Goal: Navigation & Orientation: Find specific page/section

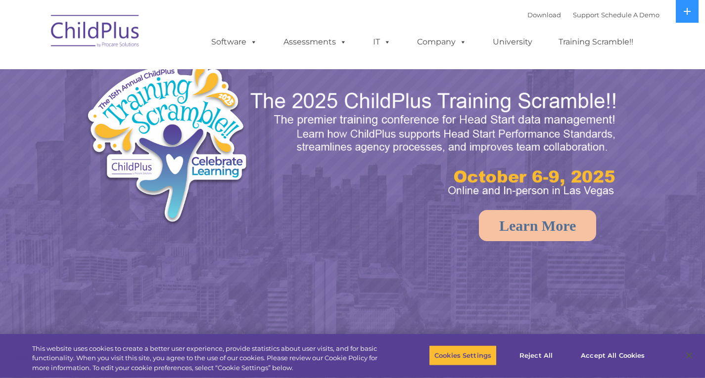
select select "MEDIUM"
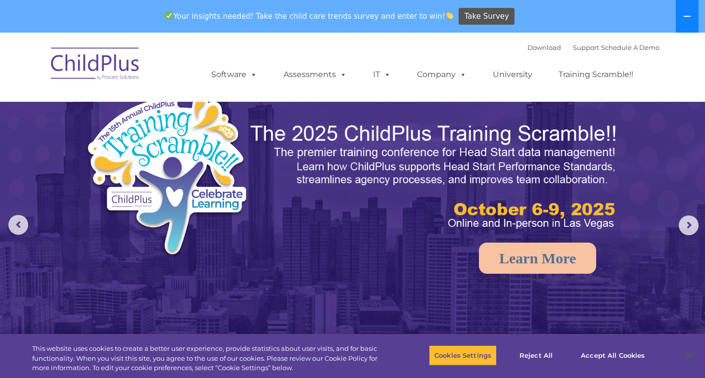
click at [680, 20] on button at bounding box center [687, 16] width 23 height 33
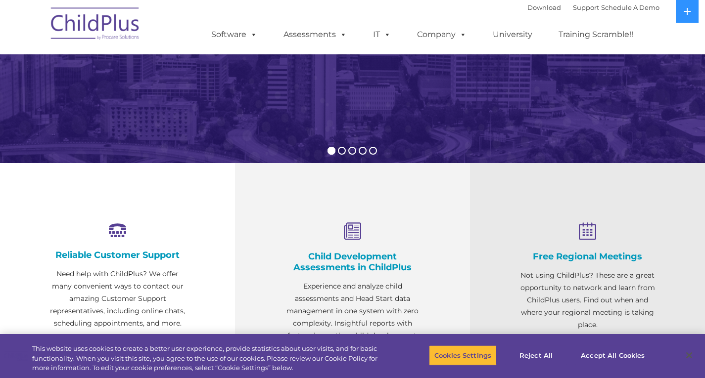
scroll to position [224, 0]
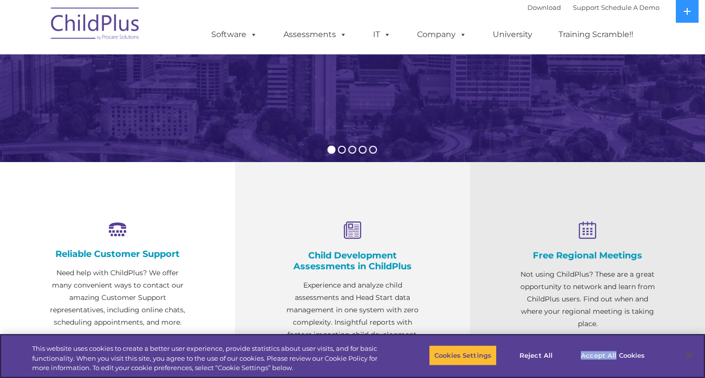
drag, startPoint x: 616, startPoint y: 342, endPoint x: 616, endPoint y: 350, distance: 7.9
click at [616, 347] on div "Cookies Settings Reject All Accept All Cookies" at bounding box center [543, 356] width 228 height 35
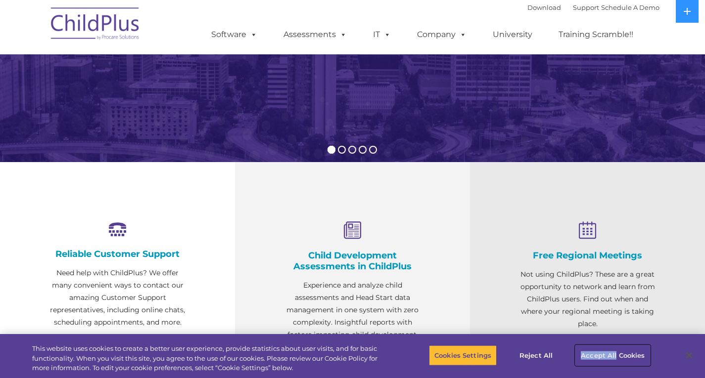
click at [616, 351] on button "Accept All Cookies" at bounding box center [612, 355] width 75 height 21
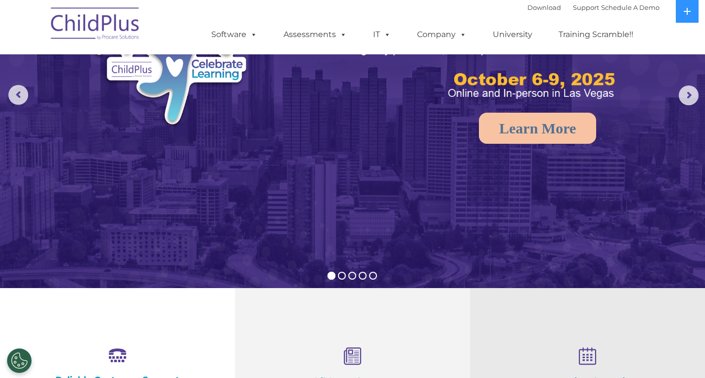
scroll to position [0, 0]
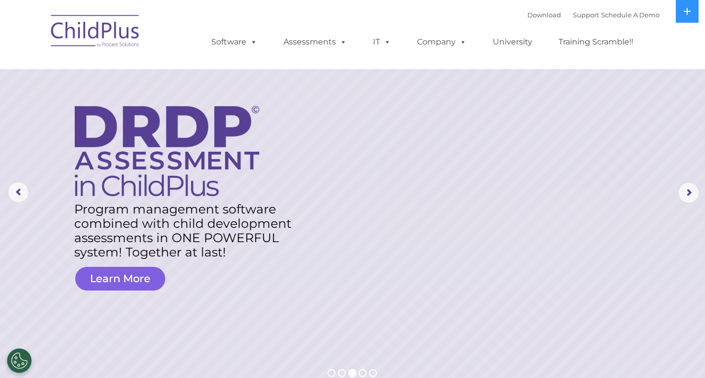
click at [136, 288] on link "Learn More" at bounding box center [120, 279] width 90 height 24
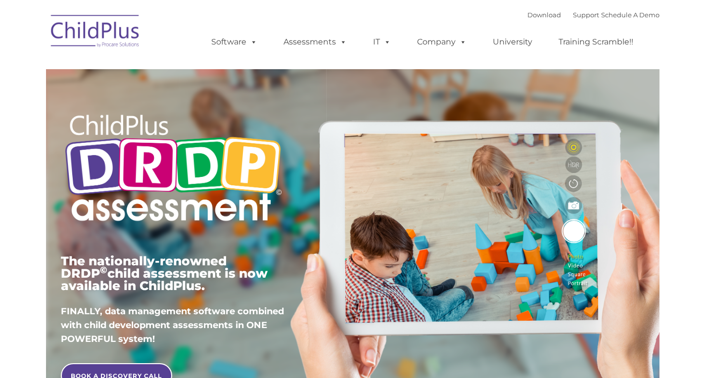
type input ""
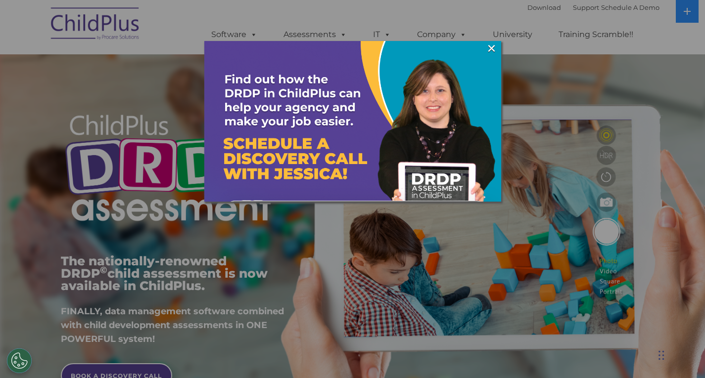
click at [319, 39] on div at bounding box center [352, 189] width 705 height 378
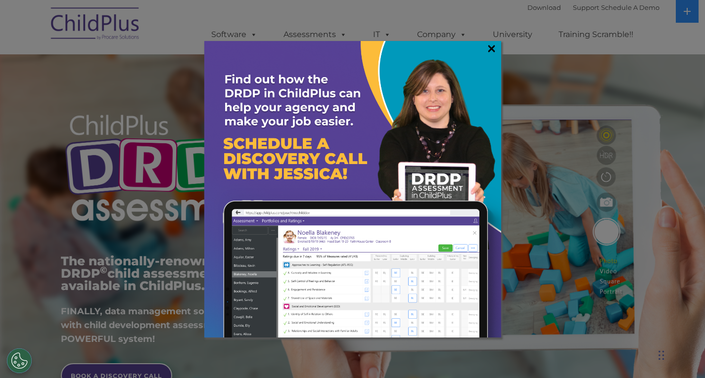
click at [487, 47] on link "×" at bounding box center [491, 49] width 11 height 10
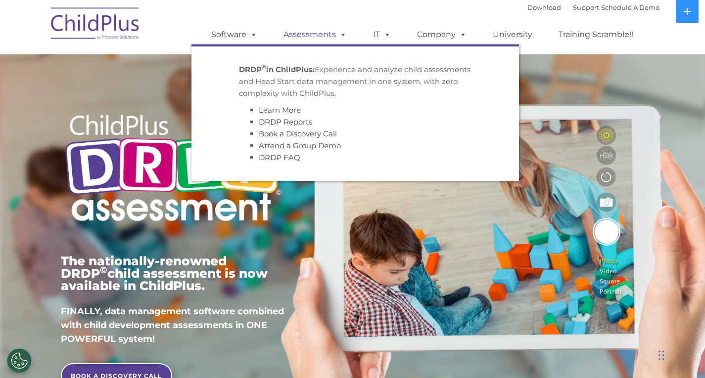
click at [310, 36] on link "Assessments" at bounding box center [315, 35] width 83 height 20
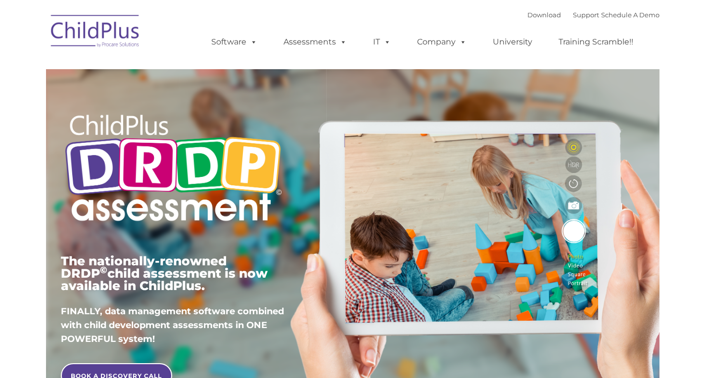
type input ""
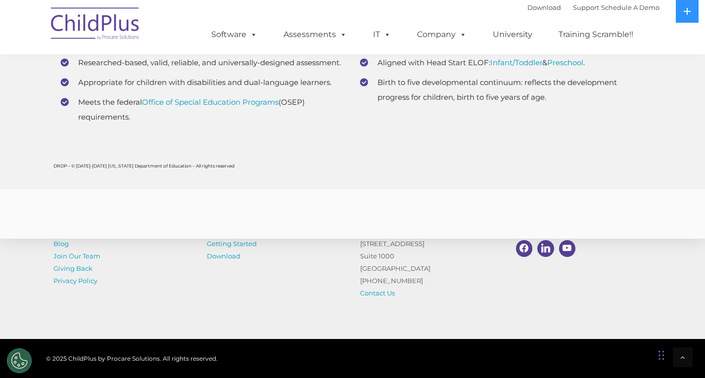
scroll to position [3906, 0]
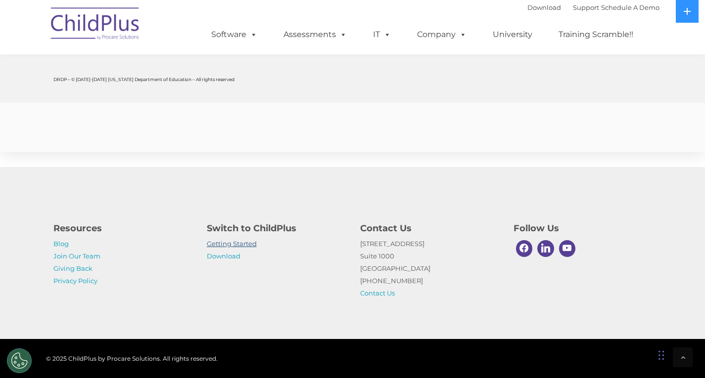
click at [251, 243] on link "Getting Started" at bounding box center [232, 244] width 50 height 8
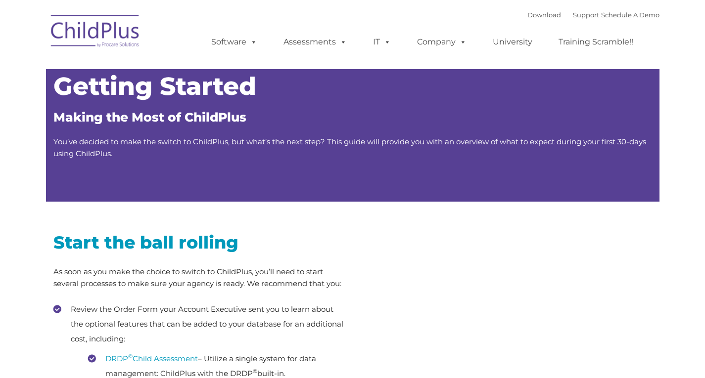
type input ""
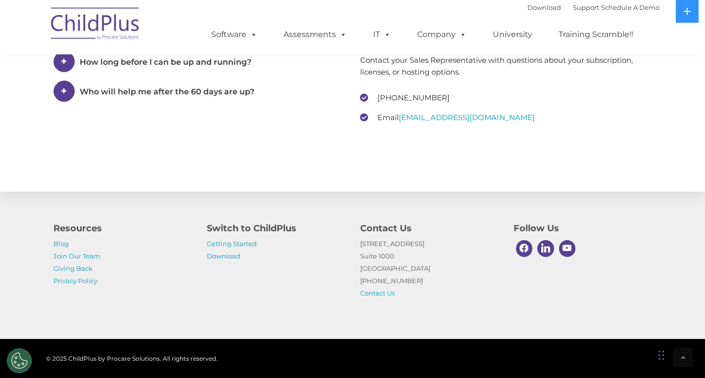
scroll to position [1495, 0]
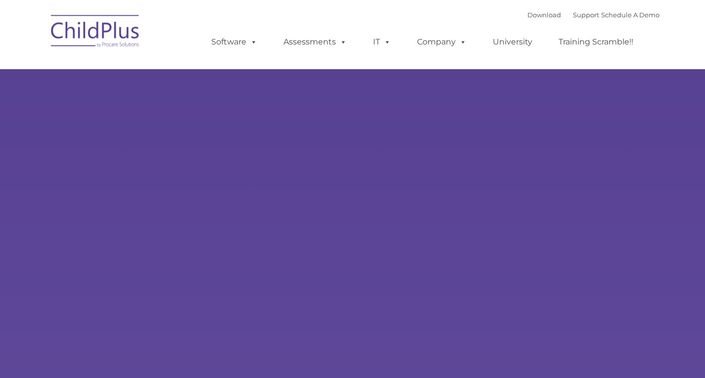
type input ""
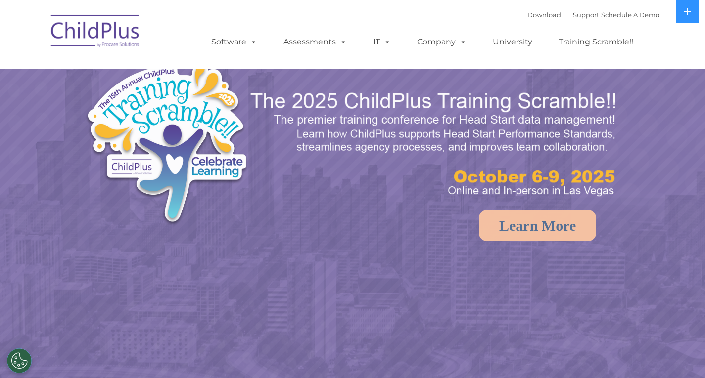
select select "MEDIUM"
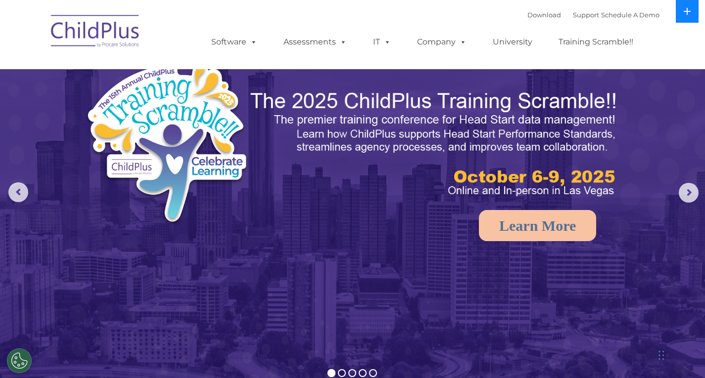
click at [679, 15] on button at bounding box center [687, 11] width 23 height 23
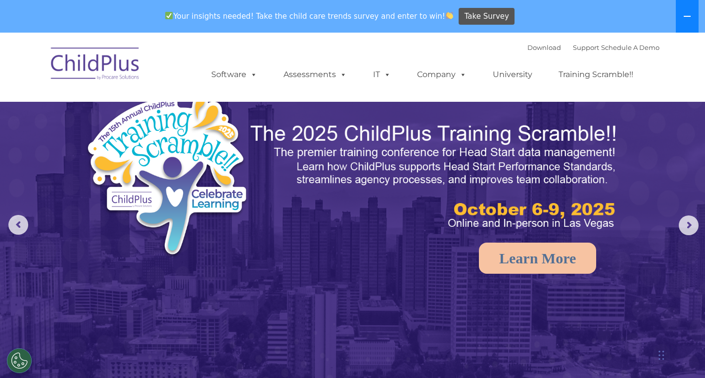
click at [680, 19] on button at bounding box center [687, 16] width 23 height 33
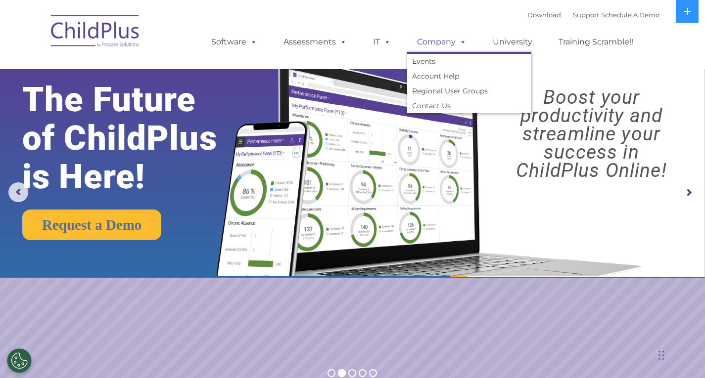
click at [458, 44] on span at bounding box center [461, 41] width 11 height 9
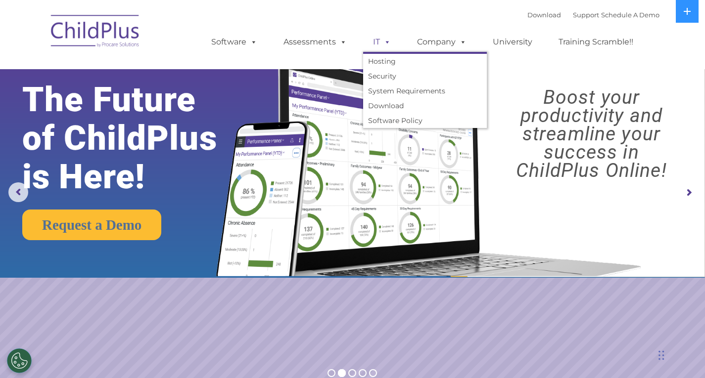
click at [386, 40] on span at bounding box center [385, 41] width 11 height 9
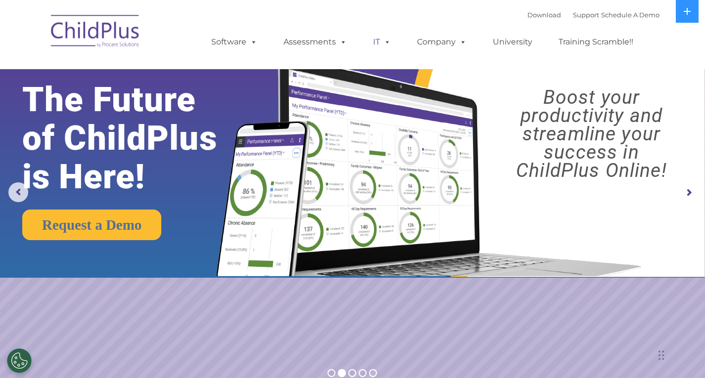
click at [386, 40] on span at bounding box center [385, 41] width 11 height 9
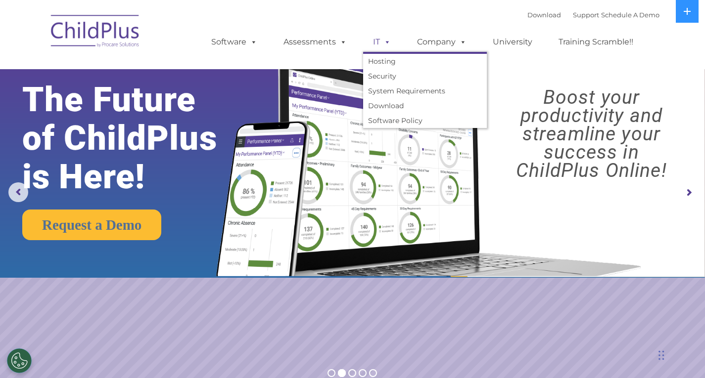
click at [386, 40] on span at bounding box center [385, 41] width 11 height 9
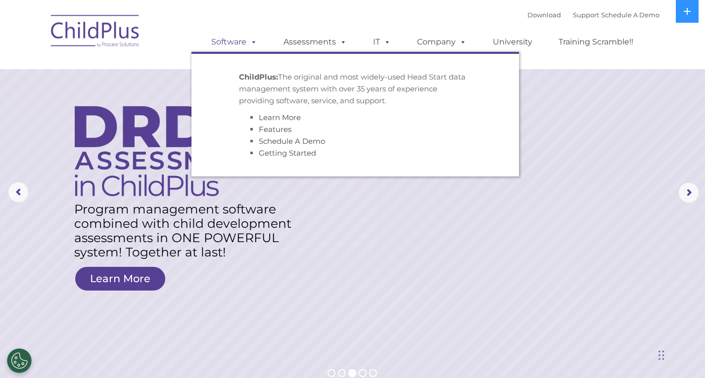
click at [223, 41] on link "Software" at bounding box center [234, 42] width 66 height 20
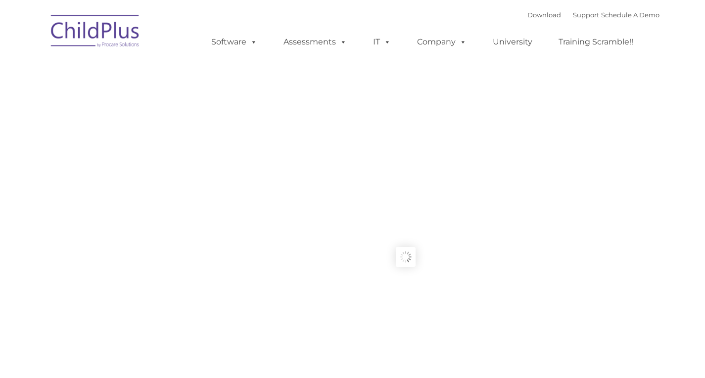
type input ""
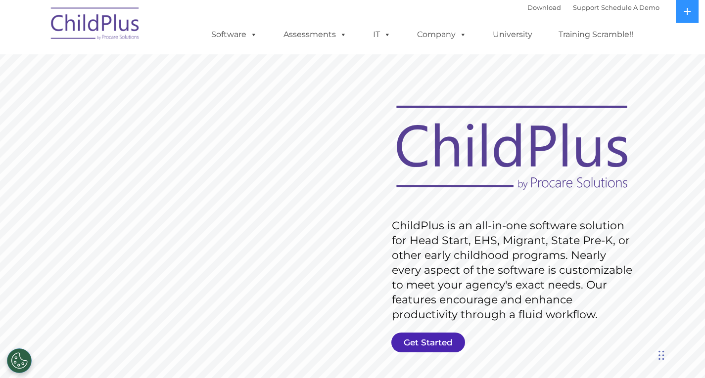
click at [416, 347] on link "Get Started" at bounding box center [428, 343] width 74 height 20
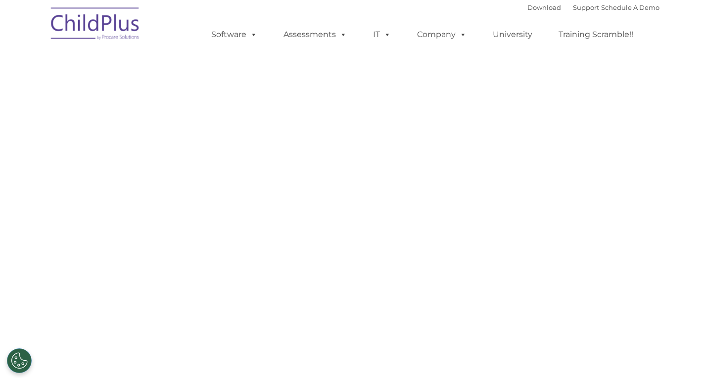
select select "MEDIUM"
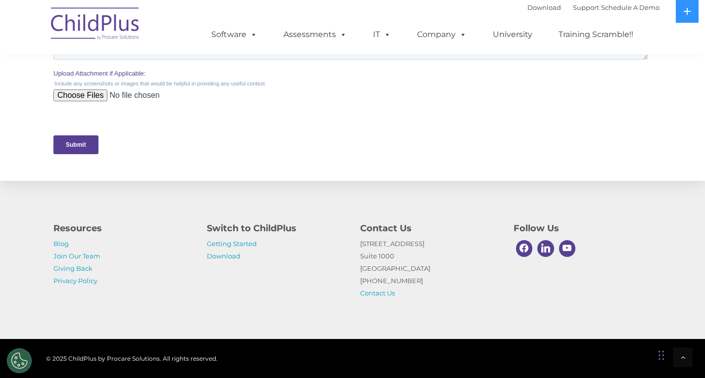
scroll to position [436, 0]
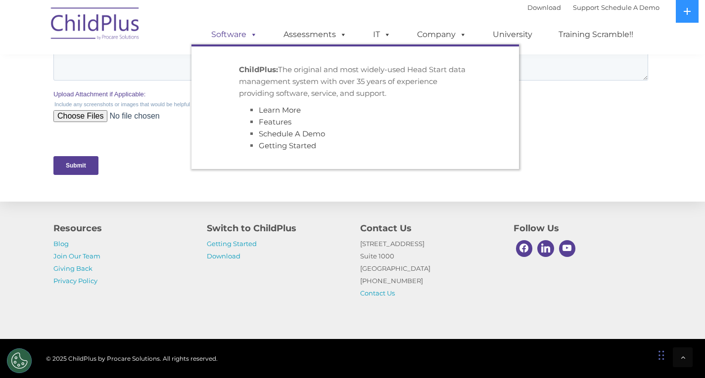
click at [249, 36] on span at bounding box center [251, 34] width 11 height 9
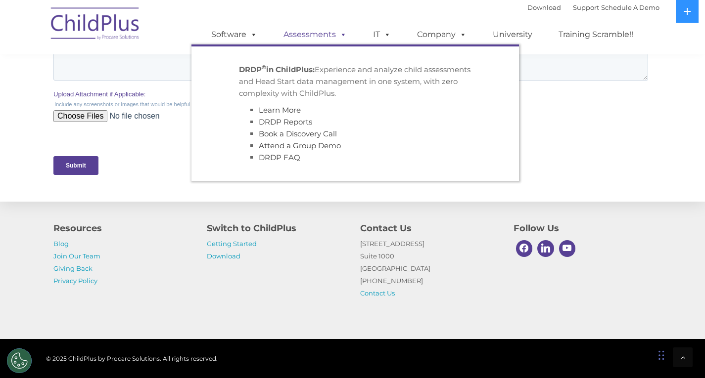
click at [303, 36] on link "Assessments" at bounding box center [315, 35] width 83 height 20
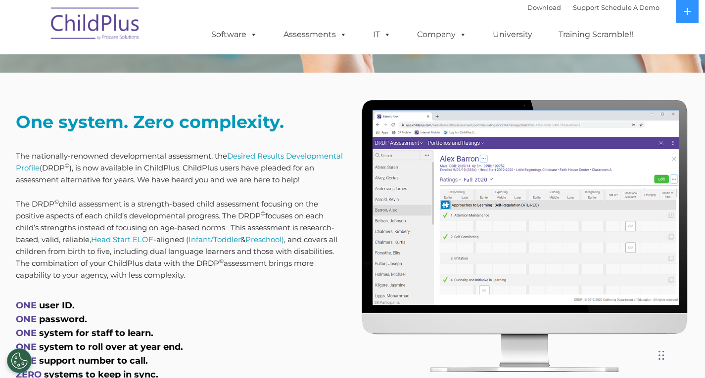
scroll to position [346, 0]
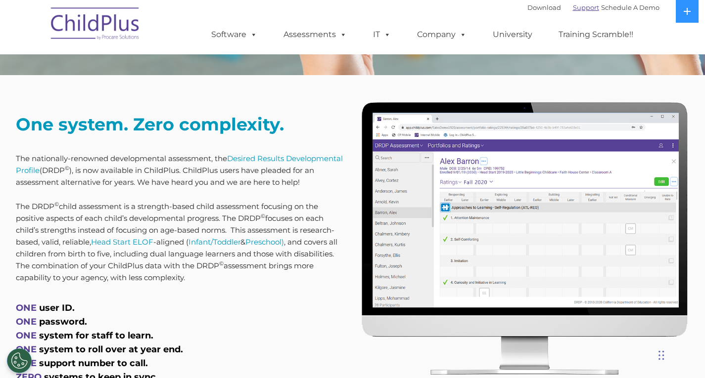
click at [578, 8] on link "Support" at bounding box center [586, 7] width 26 height 8
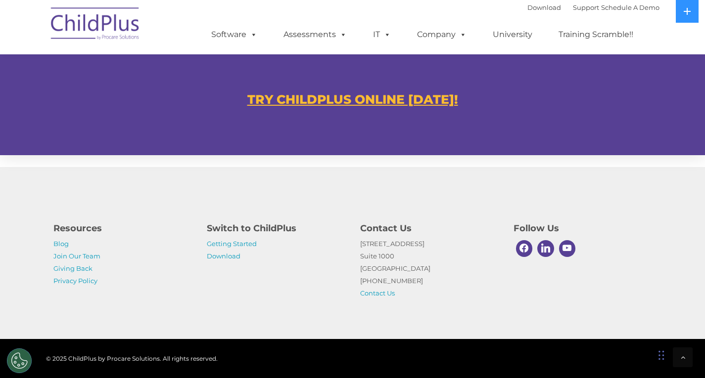
scroll to position [610, 0]
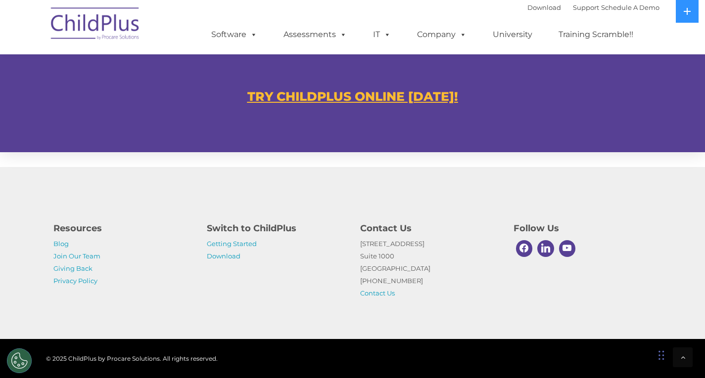
click at [345, 98] on u "TRY CHILDPLUS ONLINE [DATE]!" at bounding box center [352, 96] width 211 height 15
